Goal: Download file/media

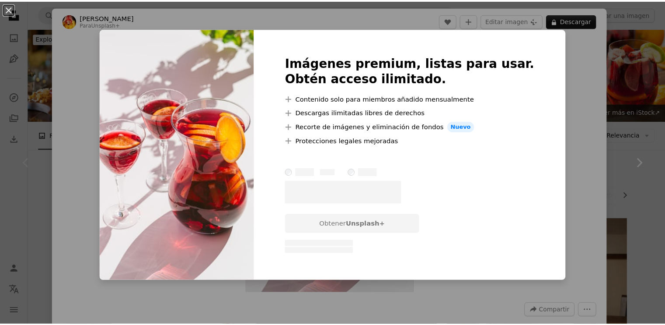
scroll to position [175, 0]
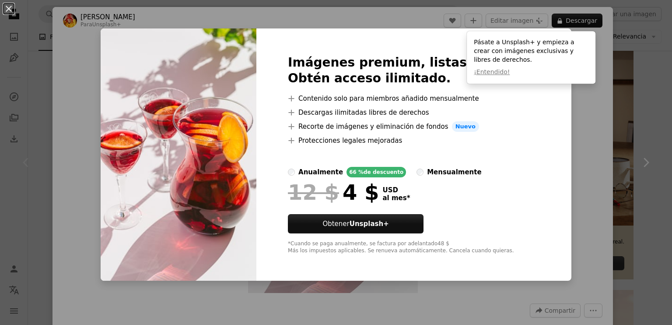
click at [570, 151] on div "An X shape Imágenes premium, listas para usar. Obtén acceso ilimitado. A plus s…" at bounding box center [336, 162] width 672 height 325
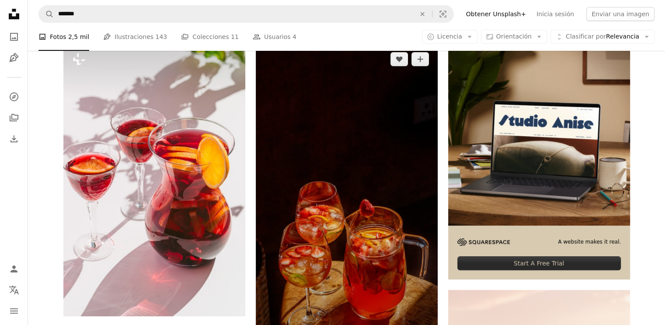
click at [360, 147] on img at bounding box center [347, 205] width 182 height 324
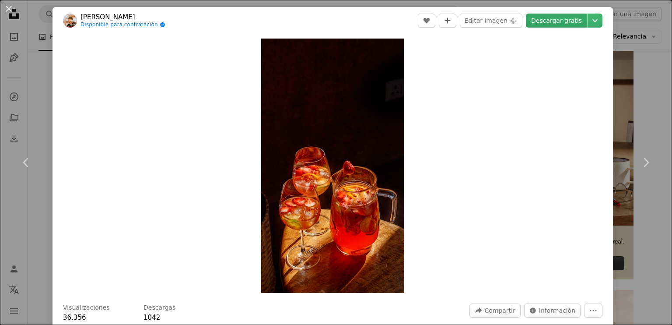
click at [558, 21] on link "Descargar gratis" at bounding box center [556, 21] width 61 height 14
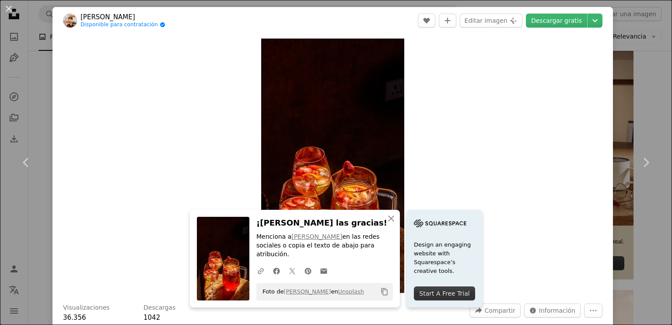
click at [481, 124] on div "Zoom in" at bounding box center [332, 165] width 560 height 263
click at [620, 124] on link "Chevron right" at bounding box center [645, 162] width 52 height 84
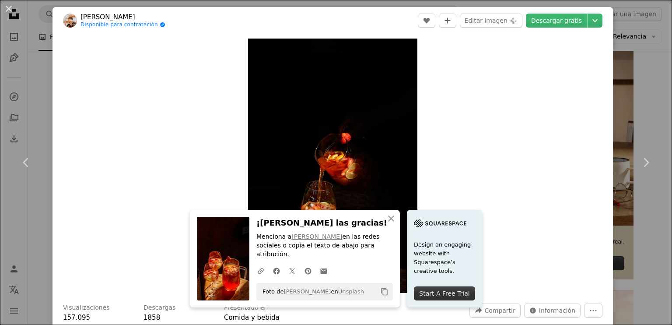
click at [631, 34] on div "An X shape Chevron left Chevron right Srijal [PERSON_NAME] Disponible para cont…" at bounding box center [336, 162] width 672 height 325
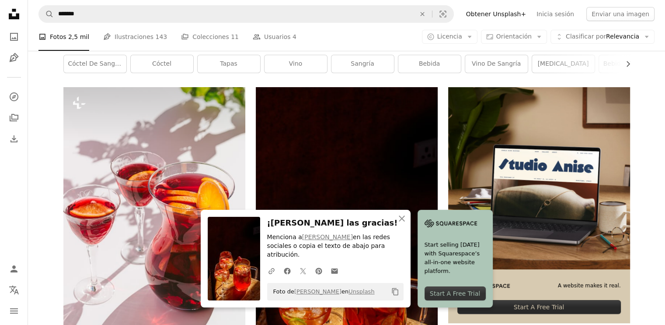
scroll to position [262, 0]
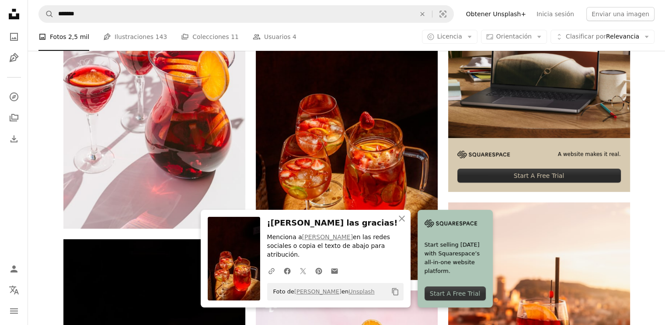
click at [259, 4] on nav "A magnifying glass ******* An X shape Visual search Filters Obtener Unsplash+ I…" at bounding box center [346, 14] width 637 height 28
drag, startPoint x: 259, startPoint y: 4, endPoint x: 262, endPoint y: 8, distance: 4.7
click at [261, 7] on nav "A magnifying glass ******* An X shape Visual search Filters Obtener Unsplash+ I…" at bounding box center [346, 14] width 637 height 28
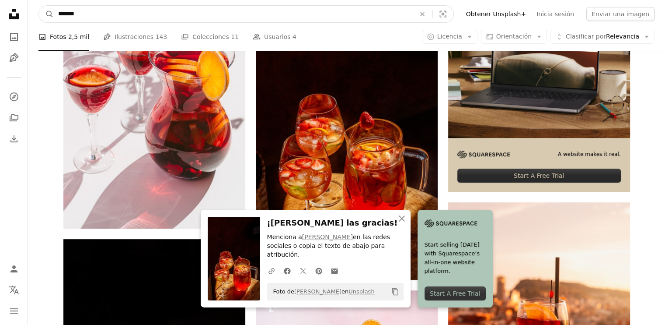
click at [262, 8] on input "*******" at bounding box center [233, 14] width 359 height 17
type input "**********"
click button "A magnifying glass" at bounding box center [46, 14] width 15 height 17
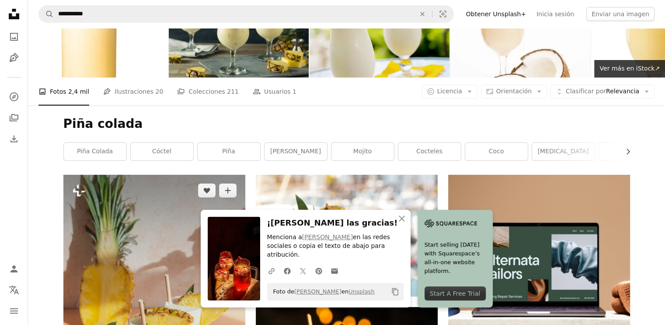
scroll to position [131, 0]
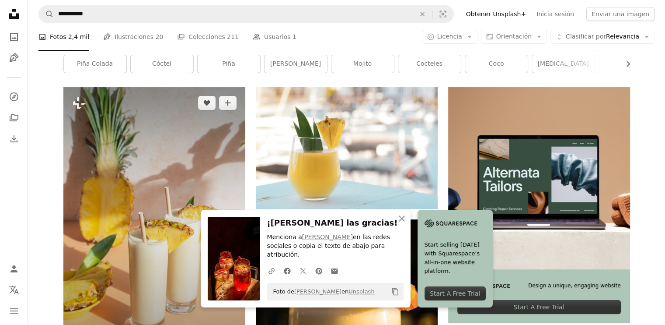
click at [192, 142] on img at bounding box center [154, 223] width 182 height 272
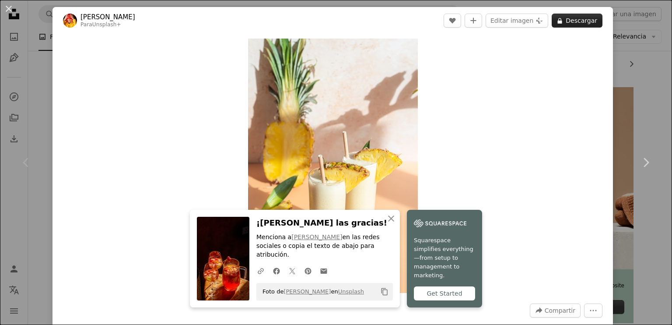
click at [562, 20] on button "A lock Descargar" at bounding box center [577, 21] width 51 height 14
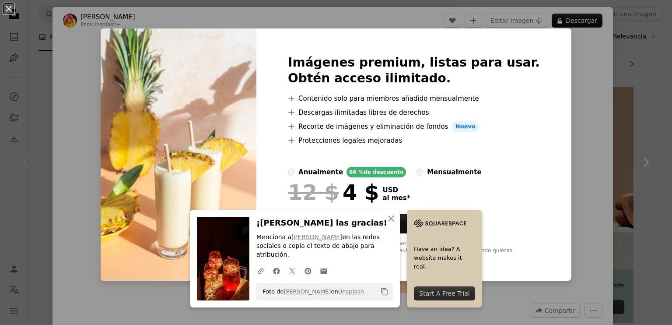
click at [586, 55] on div "An X shape Imágenes premium, listas para usar. Obtén acceso ilimitado. A plus s…" at bounding box center [336, 162] width 672 height 325
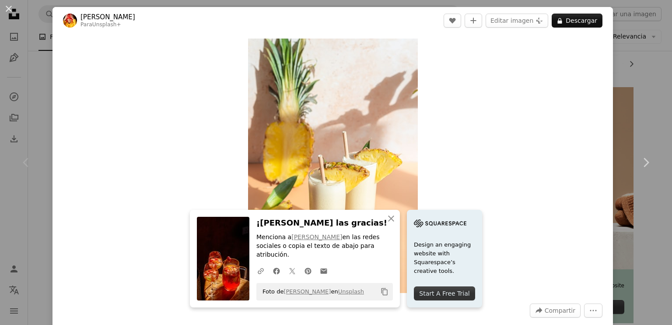
click at [620, 48] on div "An X shape Chevron left Chevron right [PERSON_NAME] Para Unsplash+ A heart A pl…" at bounding box center [336, 162] width 672 height 325
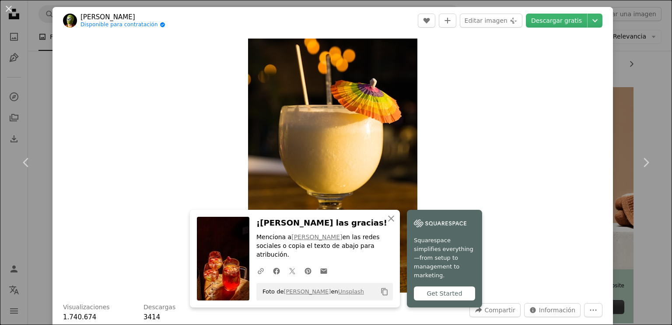
click at [622, 84] on div "An X shape Chevron left Chevron right [PERSON_NAME] Disponible para contratació…" at bounding box center [336, 162] width 672 height 325
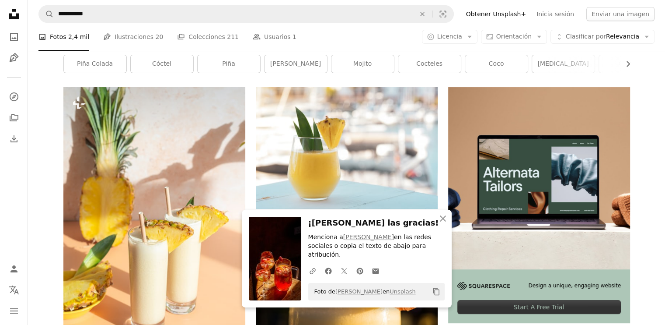
scroll to position [44, 0]
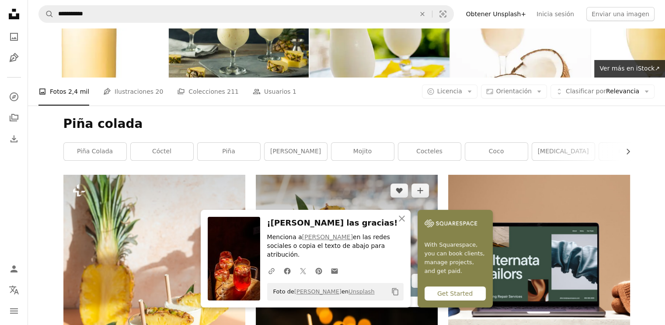
click at [360, 175] on img at bounding box center [347, 236] width 182 height 122
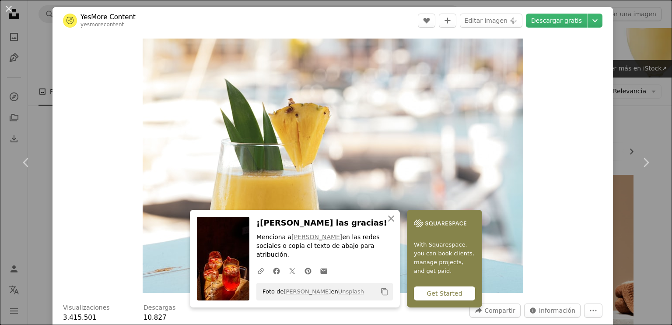
drag, startPoint x: 633, startPoint y: 94, endPoint x: 574, endPoint y: 126, distance: 67.9
click at [633, 94] on div "An X shape Chevron left Chevron right YesMore Content yesmorecontent A heart A …" at bounding box center [336, 162] width 672 height 325
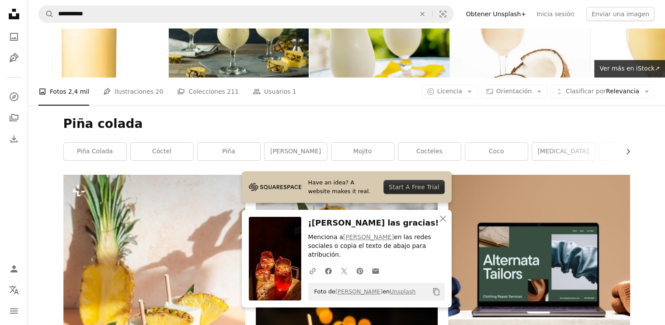
click at [360, 175] on img at bounding box center [347, 236] width 182 height 122
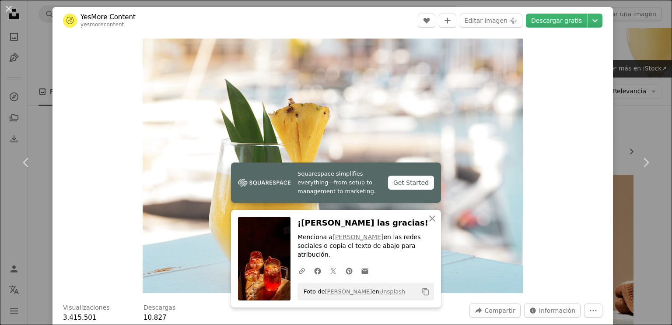
click at [606, 93] on div "An X shape Chevron left Chevron right YesMore Content yesmorecontent A heart A …" at bounding box center [336, 162] width 672 height 325
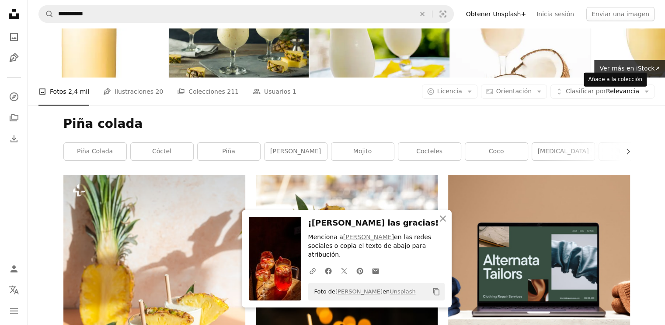
scroll to position [175, 0]
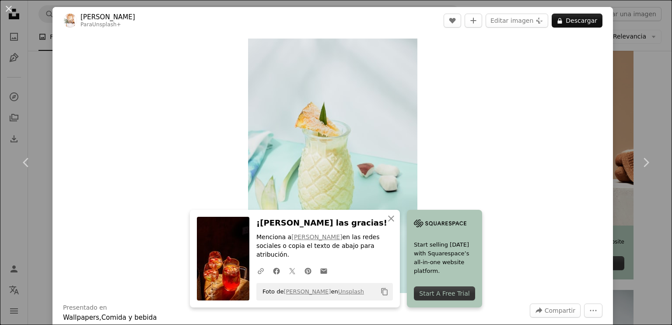
click at [617, 52] on div "An X shape Chevron left Chevron right [PERSON_NAME] Para Unsplash+ A heart A pl…" at bounding box center [336, 162] width 672 height 325
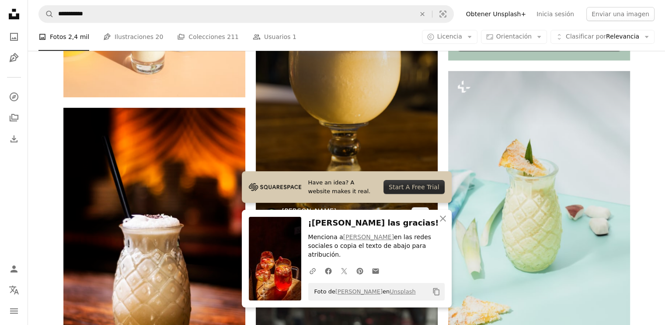
scroll to position [306, 0]
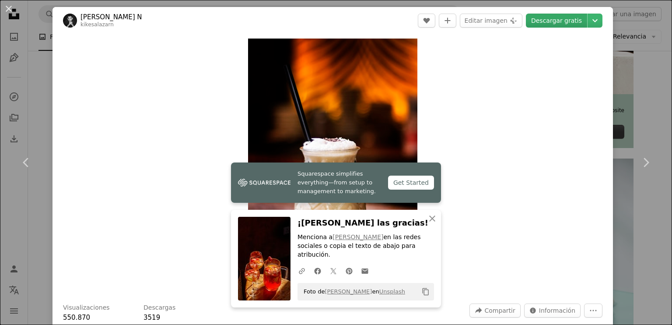
click at [557, 19] on link "Descargar gratis" at bounding box center [556, 21] width 61 height 14
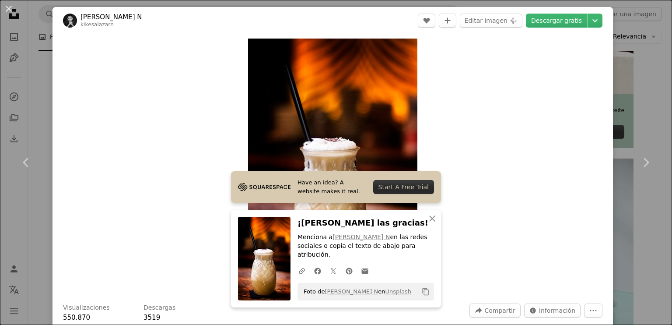
click at [643, 54] on div "An X shape Chevron left Chevron right [PERSON_NAME] N kikesalazarn A heart A pl…" at bounding box center [336, 162] width 672 height 325
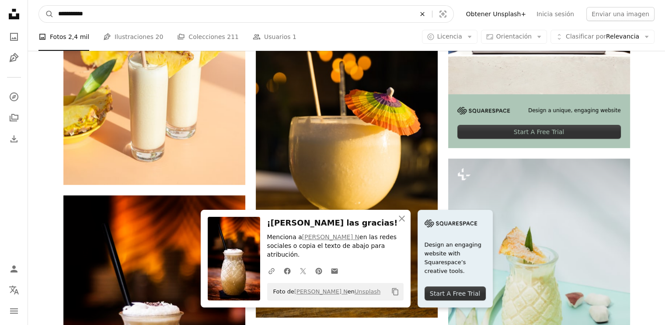
click at [430, 11] on icon "An X shape" at bounding box center [422, 13] width 19 height 7
type input "******"
click button "A magnifying glass" at bounding box center [46, 14] width 15 height 17
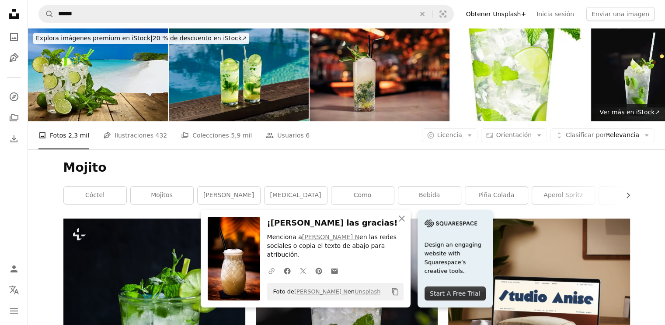
click at [276, 272] on icon "A URL sharing icon (chains)" at bounding box center [272, 271] width 8 height 8
click at [372, 258] on p "Menciona a [PERSON_NAME] N en las redes sociales o copia el texto de abajo para…" at bounding box center [335, 246] width 136 height 26
drag, startPoint x: 400, startPoint y: 292, endPoint x: 404, endPoint y: 296, distance: 5.9
click at [404, 296] on div "Foto de [PERSON_NAME] N en Unsplash Copy content" at bounding box center [335, 291] width 136 height 17
click at [398, 292] on icon "Copiar al portapapeles" at bounding box center [395, 291] width 6 height 7
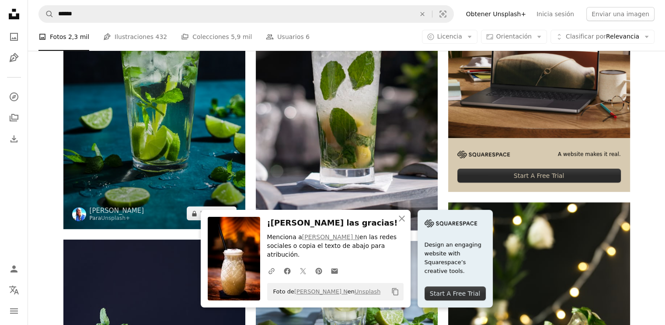
scroll to position [131, 0]
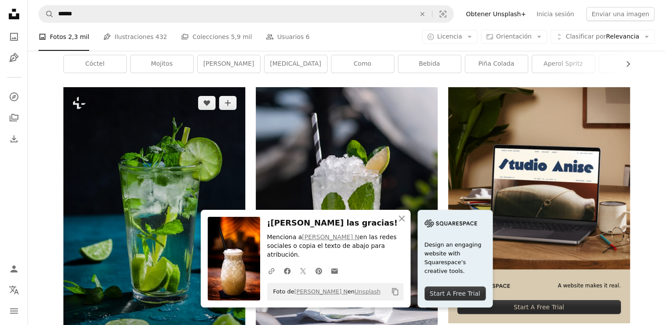
click at [194, 113] on img at bounding box center [154, 223] width 182 height 273
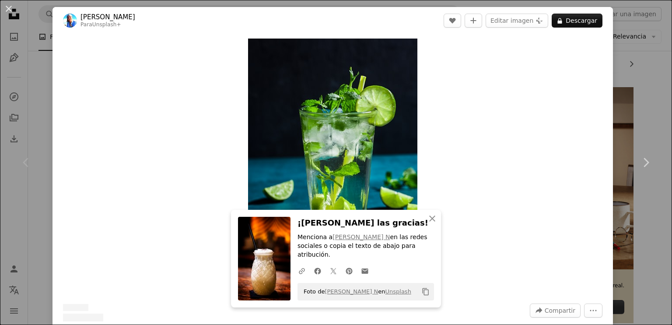
click at [608, 115] on div "An X shape Chevron left Chevron right [PERSON_NAME] Para Unsplash+ A heart A pl…" at bounding box center [336, 162] width 672 height 325
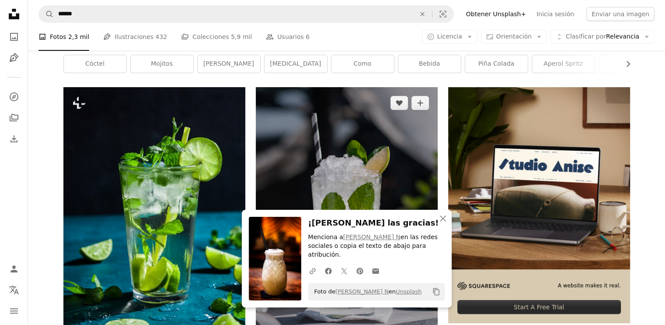
scroll to position [175, 0]
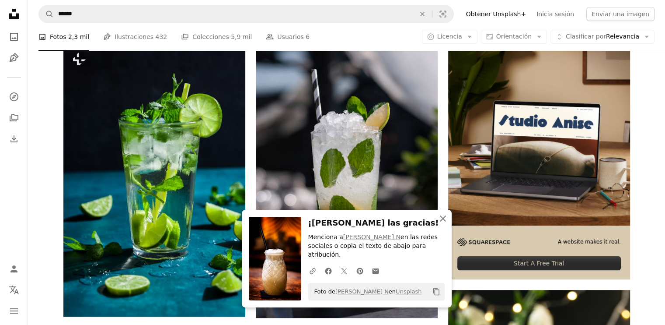
click at [445, 224] on icon "An X shape" at bounding box center [443, 218] width 10 height 10
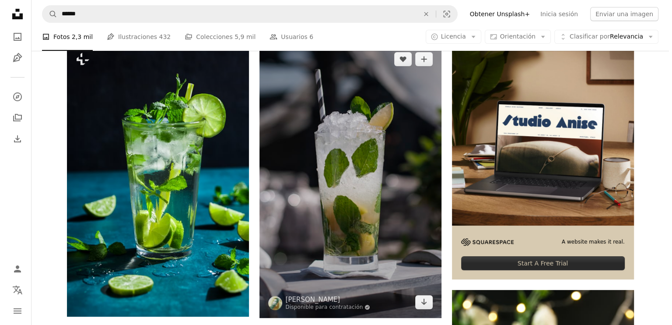
scroll to position [87, 0]
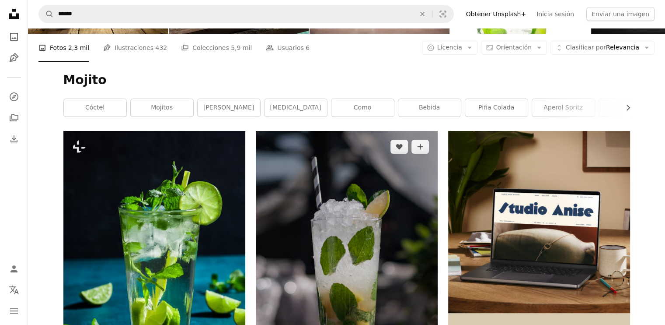
click at [385, 166] on img at bounding box center [347, 268] width 182 height 274
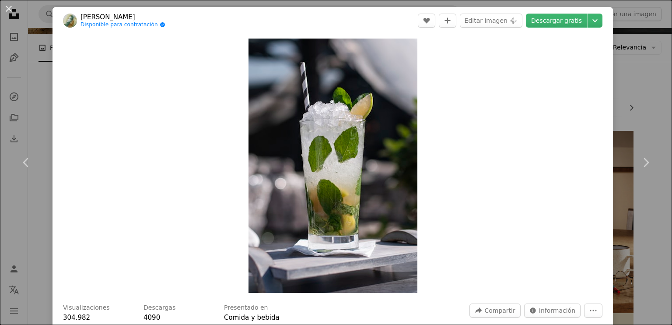
click at [553, 28] on header "[PERSON_NAME] Disponible para contratación A checkmark inside of a circle A hea…" at bounding box center [332, 20] width 560 height 27
click at [548, 22] on link "Descargar gratis" at bounding box center [556, 21] width 61 height 14
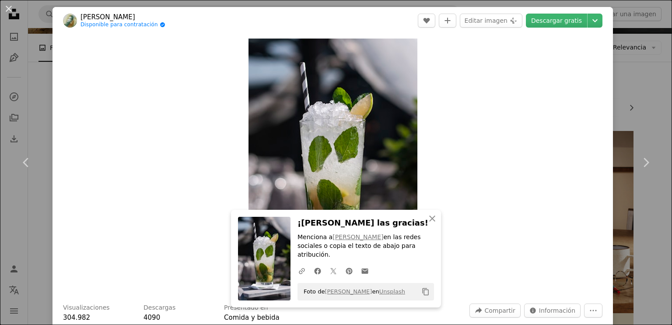
scroll to position [262, 0]
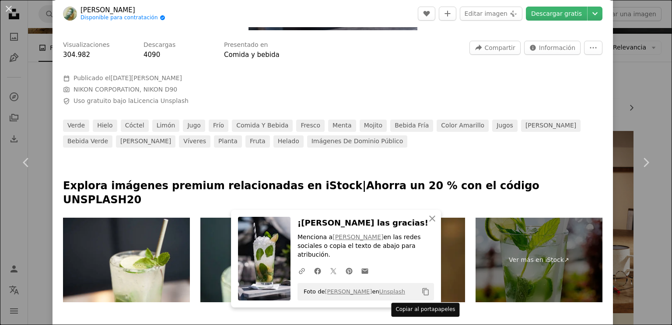
click at [422, 294] on icon "Copy content" at bounding box center [426, 291] width 8 height 8
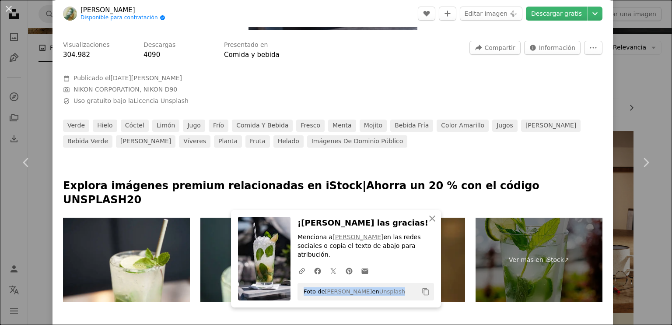
drag, startPoint x: 391, startPoint y: 295, endPoint x: 297, endPoint y: 293, distance: 93.6
click at [297, 293] on div "Foto de [PERSON_NAME] en Unsplash Copy content" at bounding box center [365, 291] width 136 height 17
copy span "Foto de [PERSON_NAME] en Unsplash"
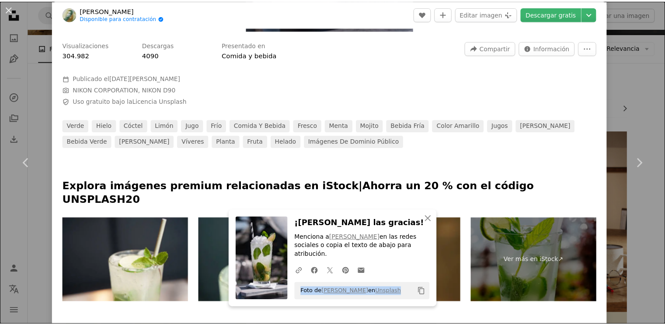
scroll to position [0, 0]
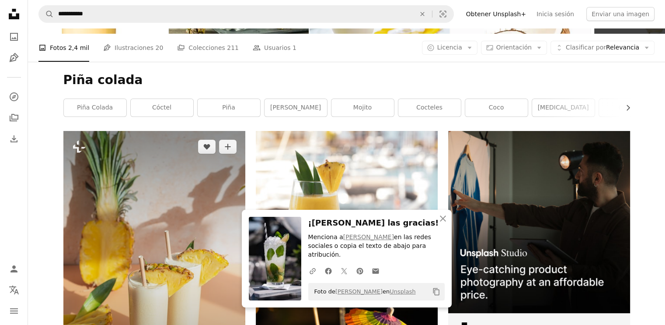
scroll to position [262, 0]
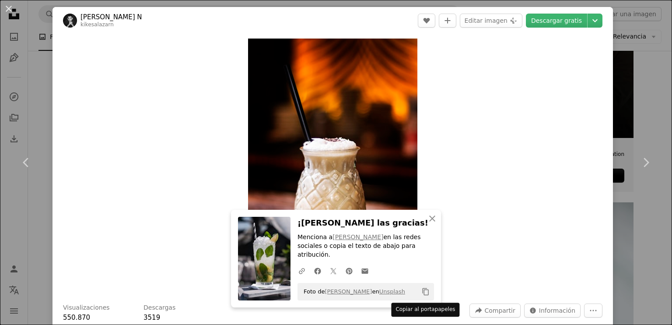
click at [422, 292] on icon "Copy content" at bounding box center [426, 291] width 8 height 8
click at [389, 290] on div "Foto de [PERSON_NAME] en Unsplash A checkmark" at bounding box center [365, 291] width 136 height 17
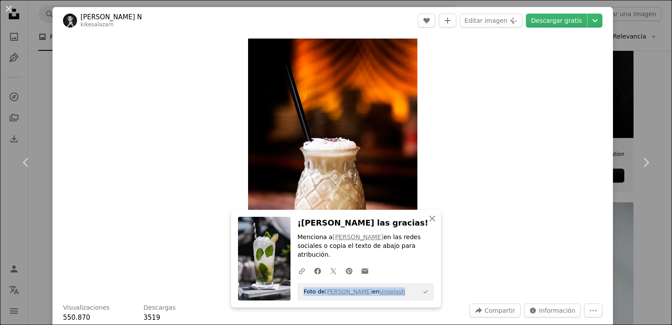
drag, startPoint x: 385, startPoint y: 291, endPoint x: 303, endPoint y: 285, distance: 82.4
click at [303, 285] on div "Foto de [PERSON_NAME] en Unsplash A checkmark" at bounding box center [365, 291] width 136 height 17
copy span "Foto de [PERSON_NAME] en Unsplash"
click at [24, 55] on div "An X shape Chevron left Chevron right [PERSON_NAME] N kikesalazarn A heart A pl…" at bounding box center [336, 162] width 672 height 325
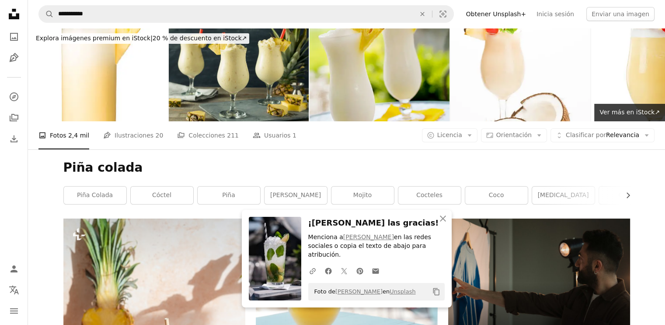
scroll to position [87, 0]
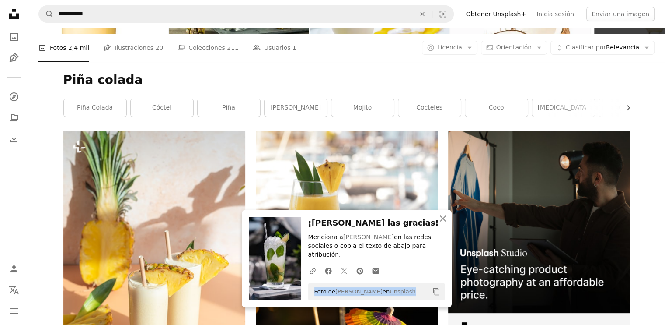
drag, startPoint x: 403, startPoint y: 290, endPoint x: 313, endPoint y: 293, distance: 89.7
click at [313, 293] on div "Foto de [PERSON_NAME] en Unsplash Copy content" at bounding box center [376, 291] width 136 height 17
copy span "Foto de [PERSON_NAME] en Unsplash"
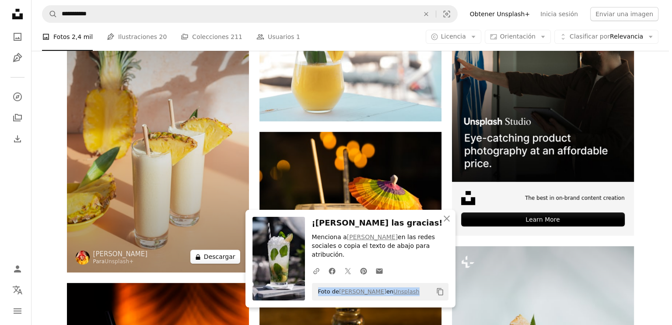
scroll to position [350, 0]
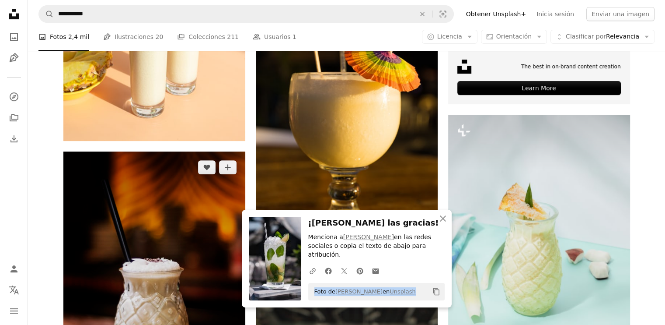
click at [205, 163] on img at bounding box center [154, 287] width 182 height 273
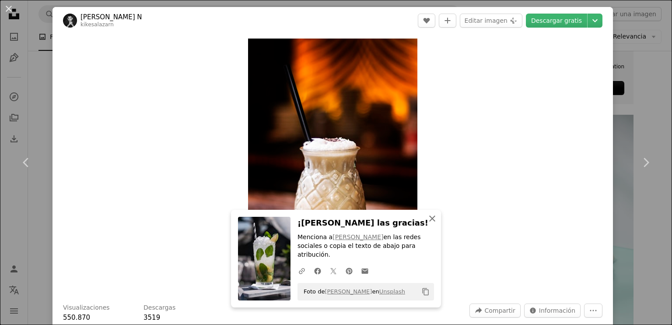
click at [428, 224] on icon "An X shape" at bounding box center [432, 218] width 10 height 10
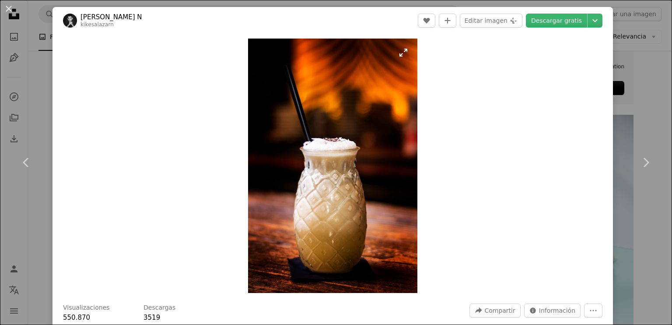
click at [390, 180] on img "Ampliar en esta imagen" at bounding box center [332, 165] width 169 height 254
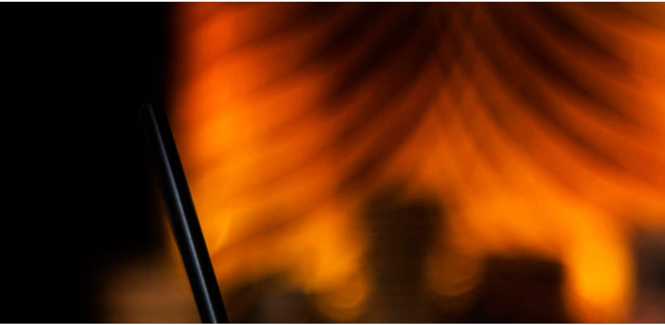
scroll to position [332, 0]
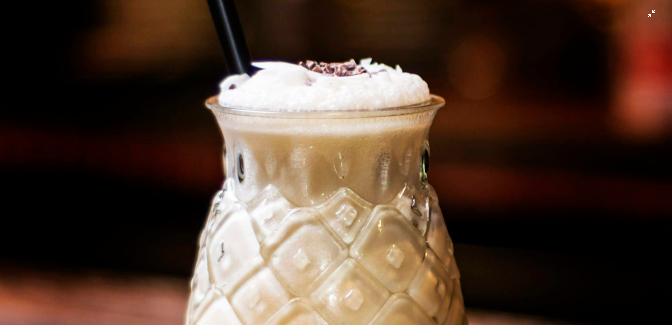
click at [601, 40] on img "Reducir el zoom en esta imagen" at bounding box center [336, 171] width 673 height 1009
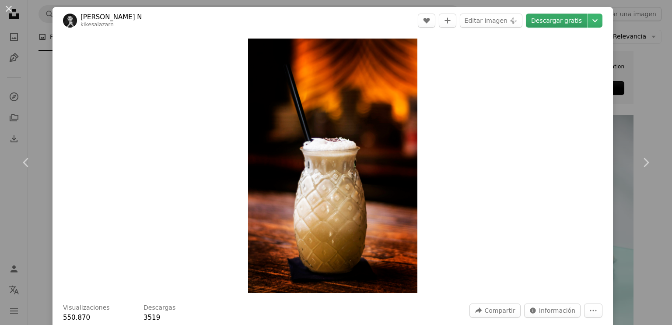
click at [540, 19] on link "Descargar gratis" at bounding box center [556, 21] width 61 height 14
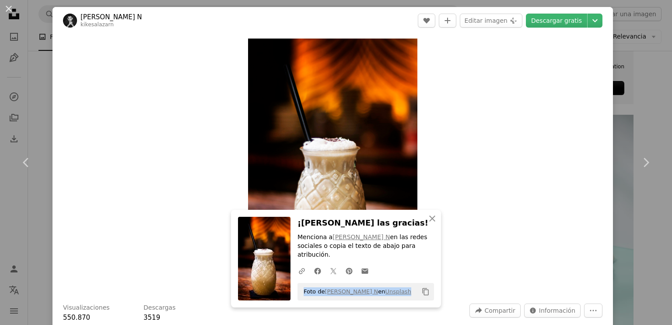
drag, startPoint x: 402, startPoint y: 290, endPoint x: 294, endPoint y: 283, distance: 108.3
click at [297, 283] on div "Foto de [PERSON_NAME] N en Unsplash Copy content" at bounding box center [365, 291] width 136 height 17
copy span "Foto de [PERSON_NAME] N en Unsplash"
click at [618, 49] on div "An X shape Chevron left Chevron right [PERSON_NAME] N kikesalazarn A heart A pl…" at bounding box center [336, 162] width 672 height 325
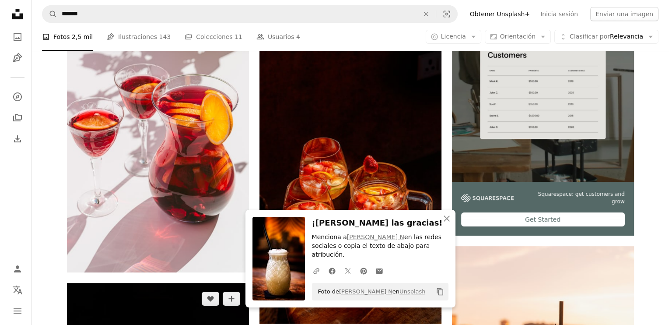
scroll to position [437, 0]
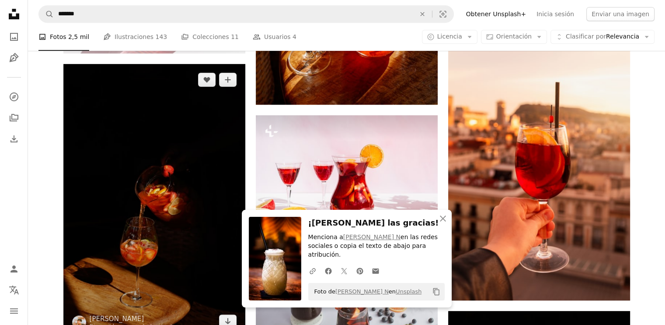
click at [165, 176] on img at bounding box center [154, 200] width 182 height 273
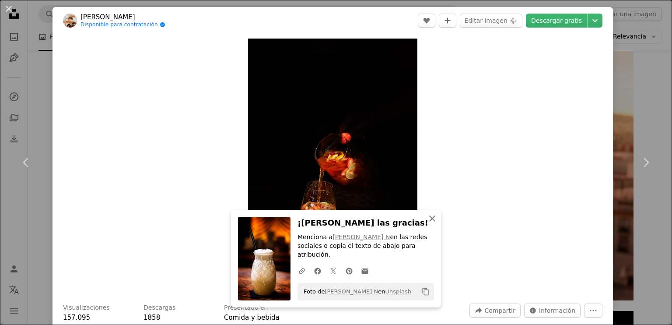
click at [430, 224] on icon "An X shape" at bounding box center [432, 218] width 10 height 10
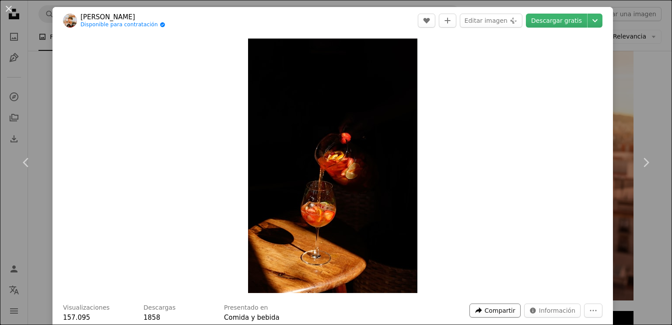
click at [477, 308] on icon "Compartir esta imagen" at bounding box center [478, 310] width 7 height 6
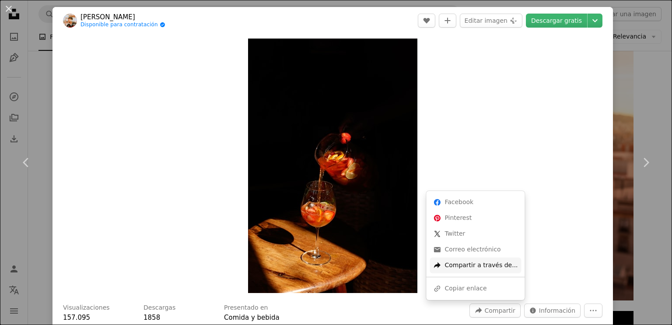
click at [549, 198] on dialog "An X shape Chevron left Chevron right Srijal [PERSON_NAME] Disponible para cont…" at bounding box center [336, 162] width 672 height 325
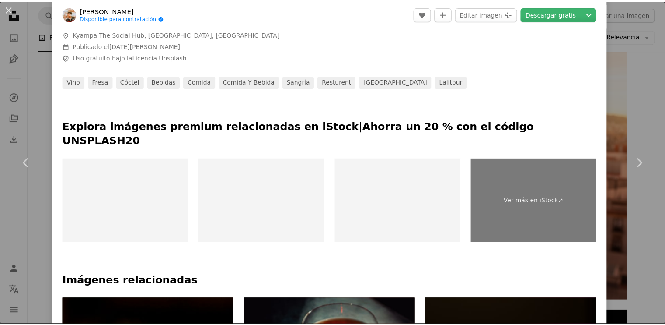
scroll to position [87, 0]
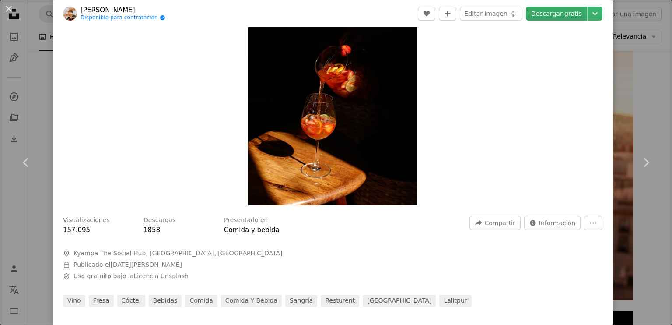
click at [539, 8] on link "Descargar gratis" at bounding box center [556, 14] width 61 height 14
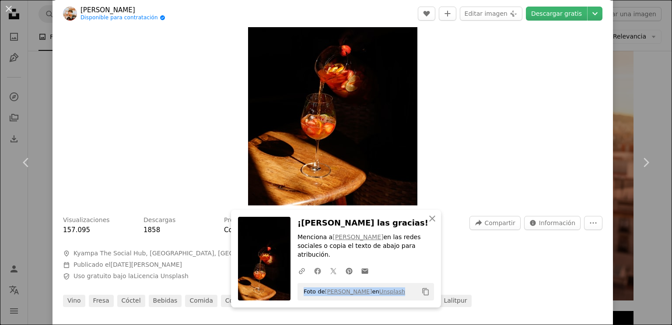
drag, startPoint x: 401, startPoint y: 291, endPoint x: 313, endPoint y: 268, distance: 90.9
click at [293, 295] on div "An X shape Cerrar ¡Dale las gracias! Menciona a [PERSON_NAME] en las redes soci…" at bounding box center [336, 259] width 210 height 98
copy span "Foto de [PERSON_NAME] en Unsplash"
click at [642, 66] on div "An X shape Chevron left Chevron right Srijal [PERSON_NAME] Disponible para cont…" at bounding box center [336, 162] width 672 height 325
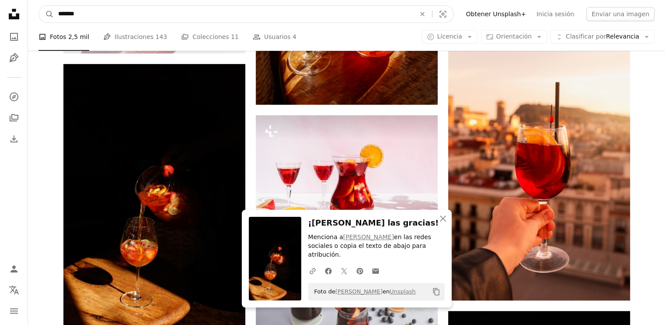
click at [327, 14] on input "*******" at bounding box center [233, 14] width 359 height 17
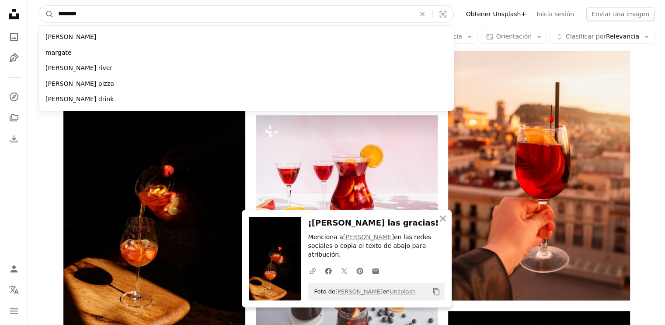
type input "*********"
click button "A magnifying glass" at bounding box center [46, 14] width 15 height 17
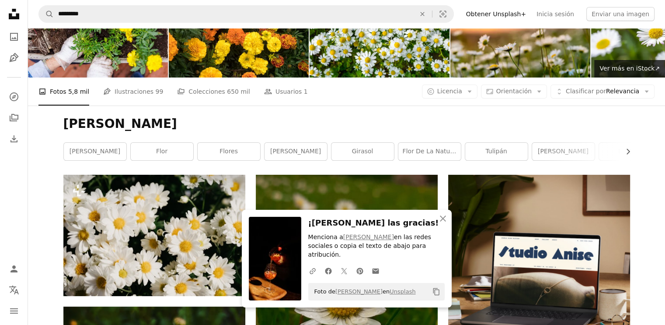
scroll to position [219, 0]
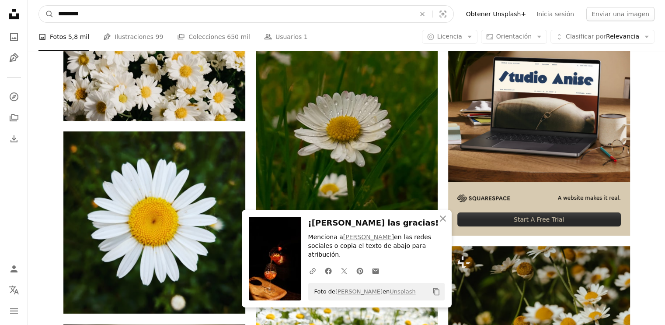
click at [271, 14] on input "*********" at bounding box center [233, 14] width 359 height 17
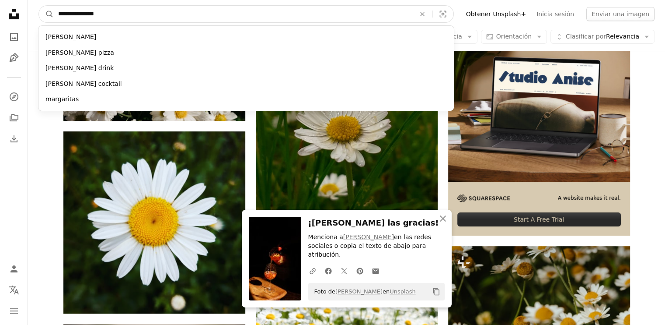
type input "**********"
click button "A magnifying glass" at bounding box center [46, 14] width 15 height 17
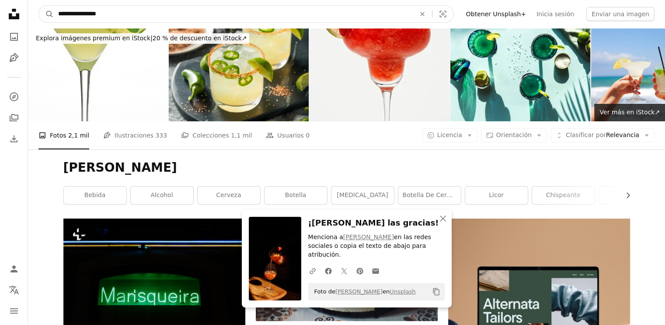
click at [199, 14] on input "**********" at bounding box center [233, 14] width 359 height 17
type input "**********"
click button "A magnifying glass" at bounding box center [46, 14] width 15 height 17
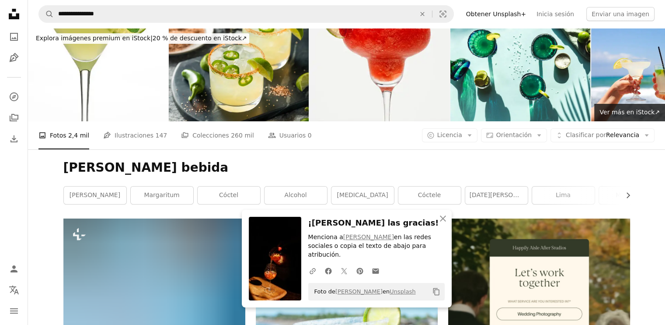
scroll to position [44, 0]
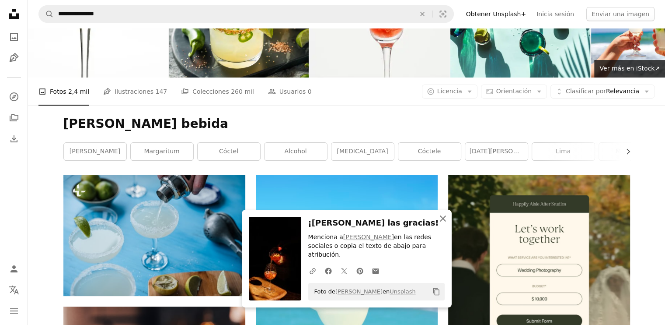
click at [441, 221] on icon "button" at bounding box center [443, 218] width 6 height 6
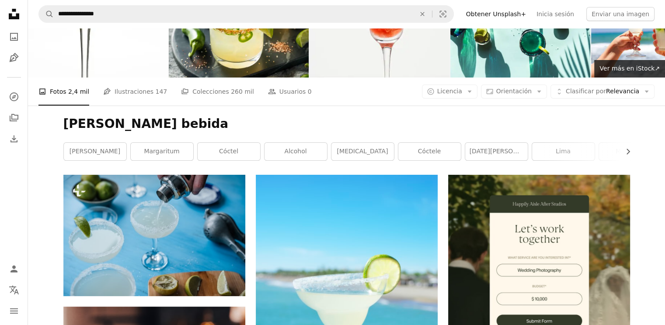
scroll to position [262, 0]
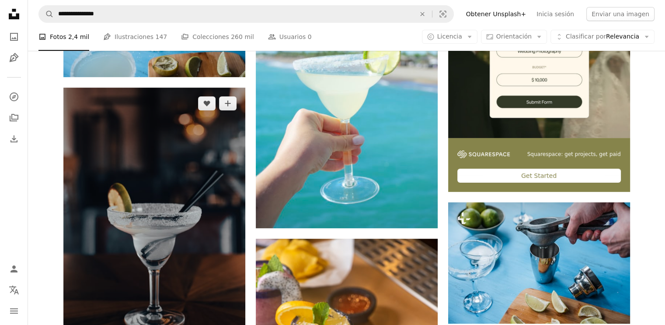
click at [208, 145] on img at bounding box center [154, 223] width 182 height 273
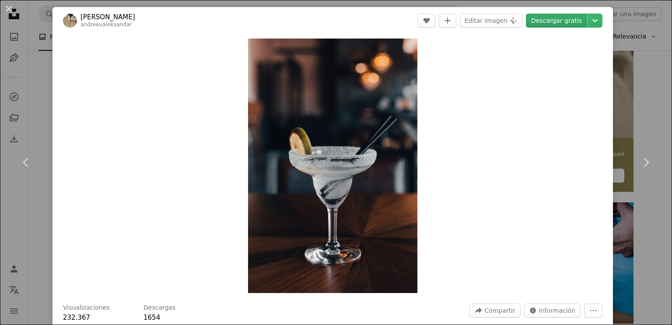
click at [539, 22] on link "Descargar gratis" at bounding box center [556, 21] width 61 height 14
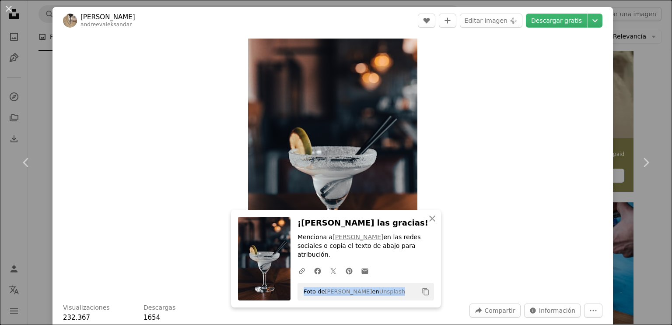
drag, startPoint x: 404, startPoint y: 296, endPoint x: 297, endPoint y: 292, distance: 107.7
click at [297, 292] on div "Foto de [PERSON_NAME] en Unsplash Copy content" at bounding box center [365, 291] width 136 height 17
copy span "Foto de [PERSON_NAME] en Unsplash"
click at [643, 28] on div "An X shape Chevron left Chevron right [PERSON_NAME] andreevaleksandar A heart A…" at bounding box center [336, 162] width 672 height 325
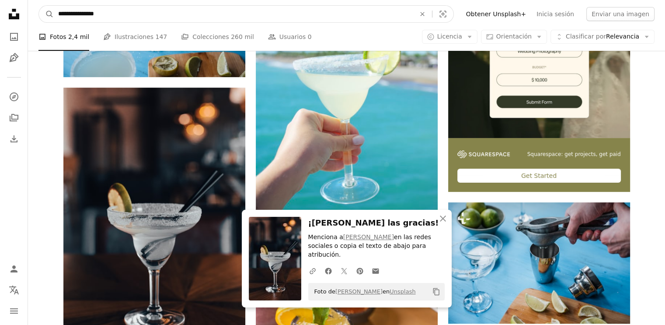
click at [274, 19] on input "**********" at bounding box center [233, 14] width 359 height 17
type input "**********"
click button "A magnifying glass" at bounding box center [46, 14] width 15 height 17
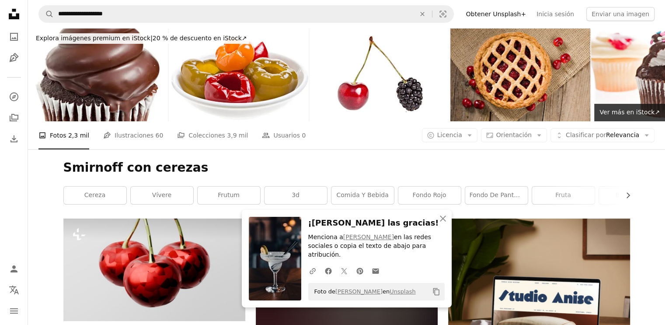
scroll to position [87, 0]
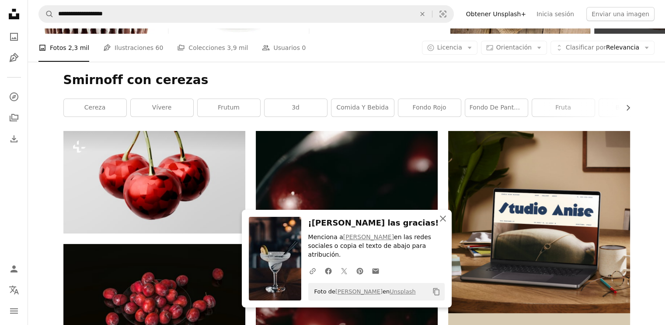
click at [444, 224] on icon "An X shape" at bounding box center [443, 218] width 10 height 10
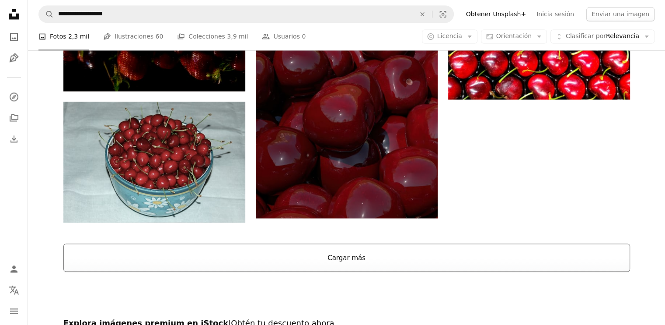
scroll to position [1208, 0]
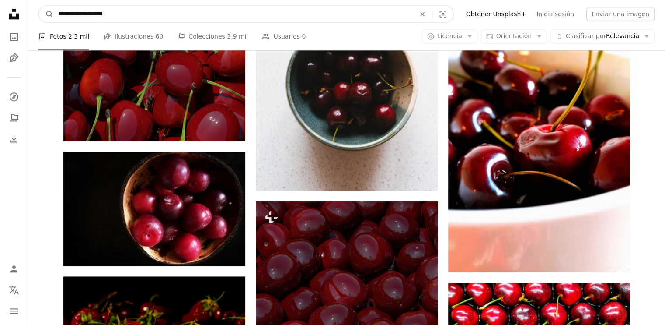
click at [142, 16] on input "**********" at bounding box center [233, 14] width 359 height 17
type input "********"
click button "A magnifying glass" at bounding box center [46, 14] width 15 height 17
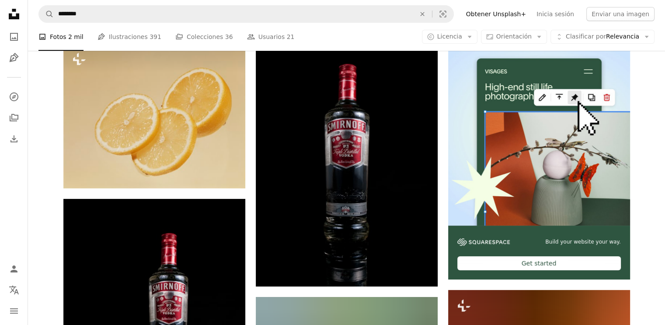
scroll to position [481, 0]
